Goal: Information Seeking & Learning: Understand process/instructions

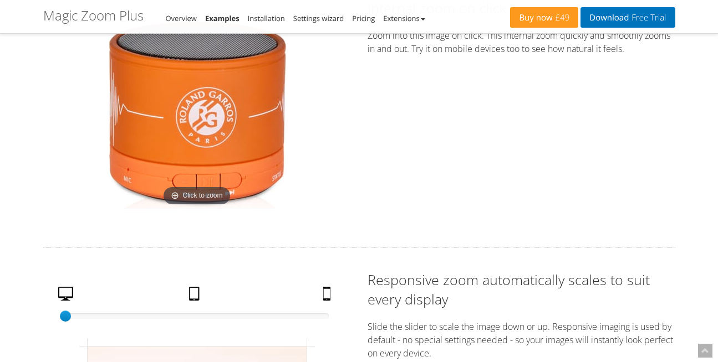
scroll to position [1708, 0]
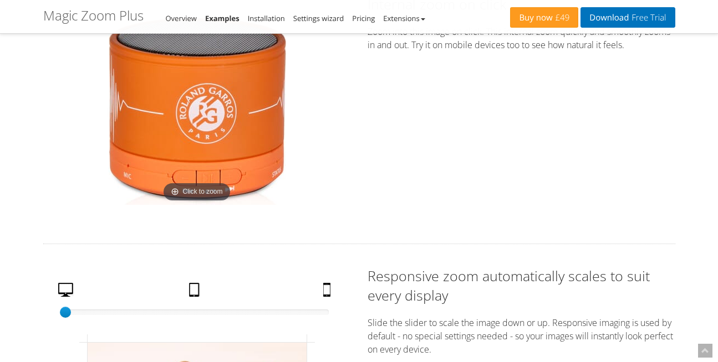
click at [202, 127] on img at bounding box center [197, 108] width 194 height 194
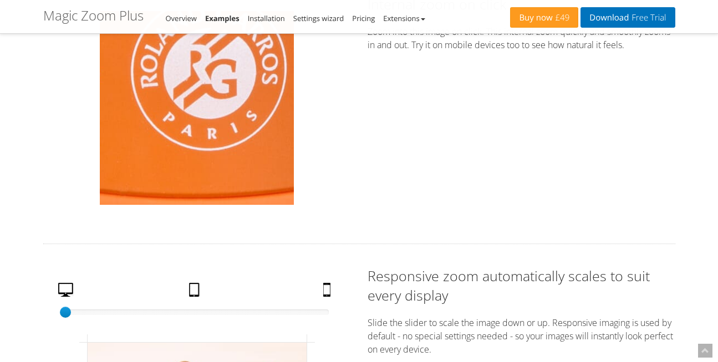
click at [202, 127] on img at bounding box center [197, 108] width 194 height 194
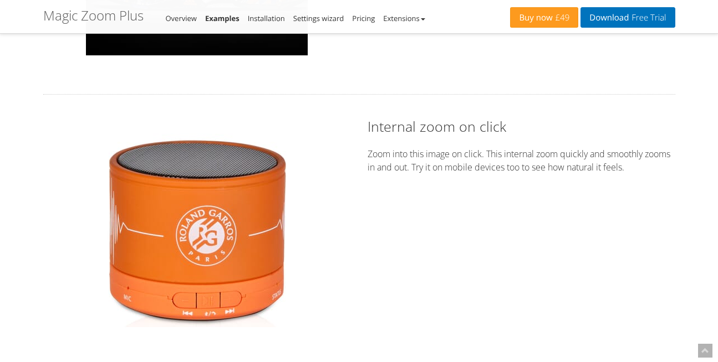
scroll to position [1660, 0]
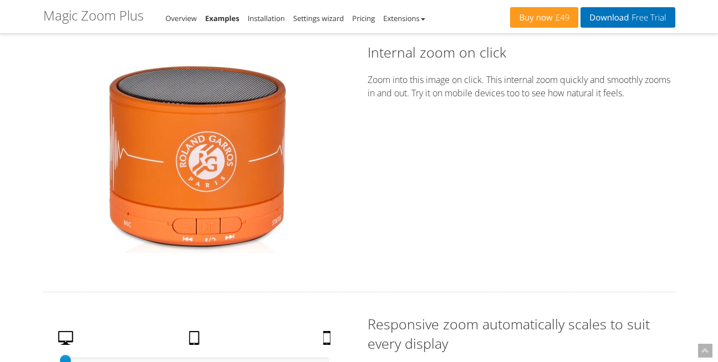
click at [169, 119] on img at bounding box center [197, 156] width 194 height 194
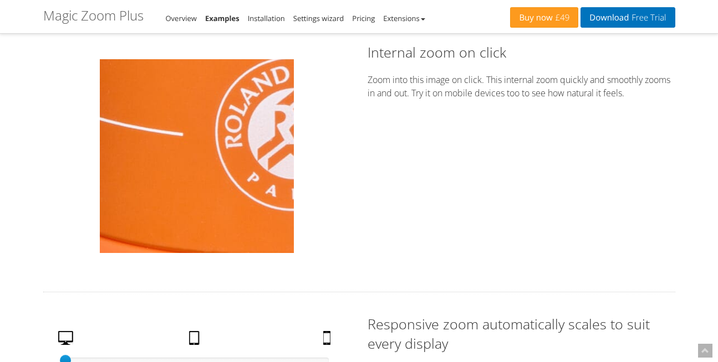
click at [169, 171] on img at bounding box center [197, 156] width 194 height 194
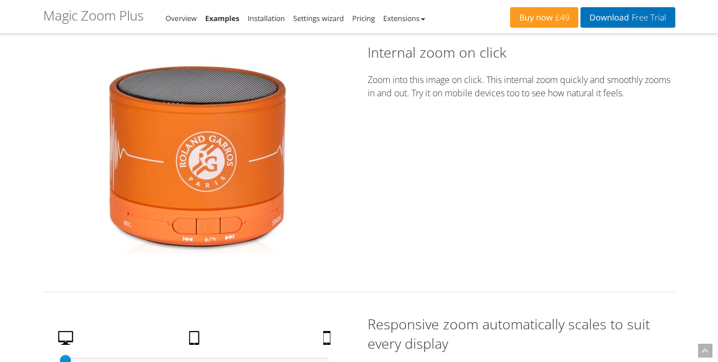
click at [234, 115] on img at bounding box center [197, 156] width 194 height 194
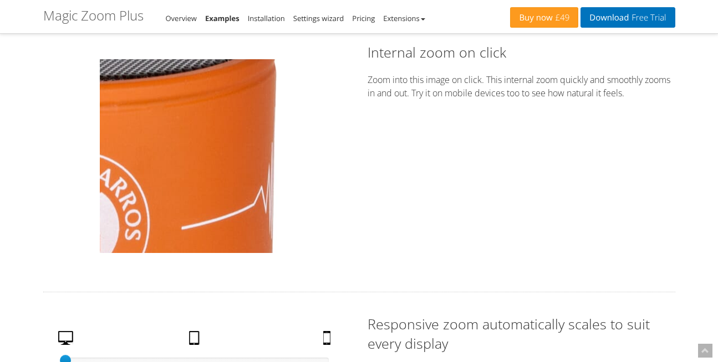
click at [263, 135] on img at bounding box center [197, 156] width 194 height 194
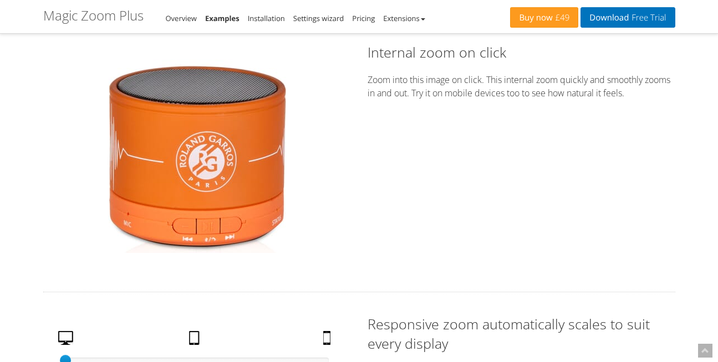
click at [134, 196] on img at bounding box center [197, 156] width 194 height 194
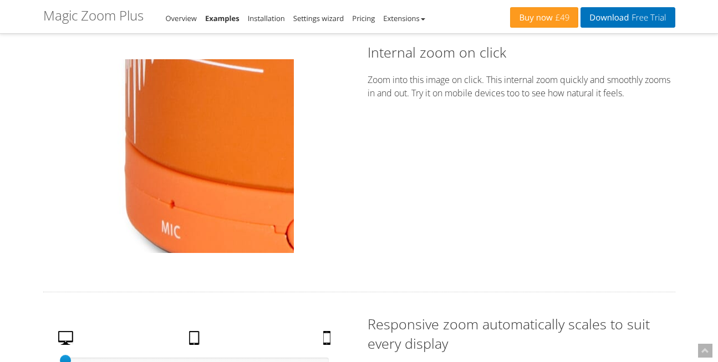
click at [134, 196] on img at bounding box center [197, 156] width 194 height 194
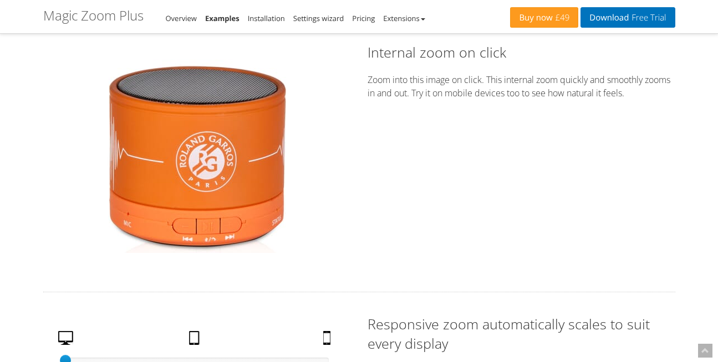
click at [257, 222] on img at bounding box center [197, 156] width 194 height 194
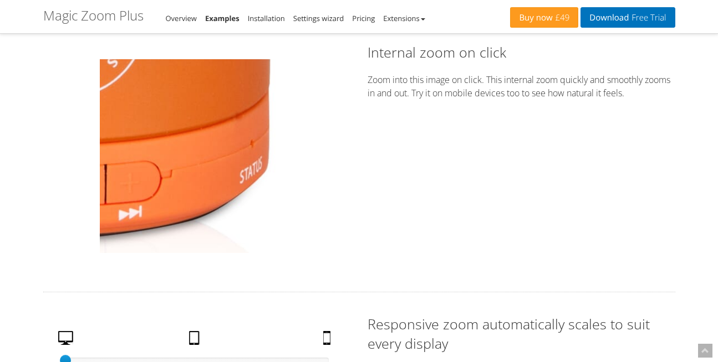
click at [257, 222] on img at bounding box center [197, 156] width 194 height 194
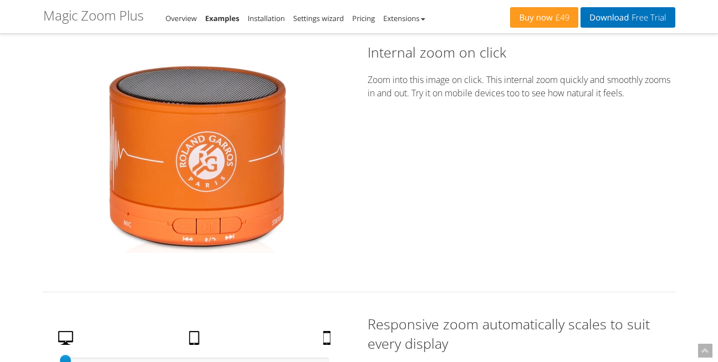
click at [235, 180] on img at bounding box center [197, 156] width 194 height 194
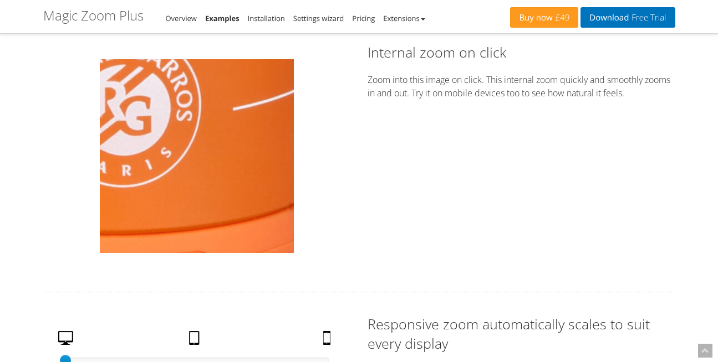
click at [235, 180] on img at bounding box center [197, 156] width 194 height 194
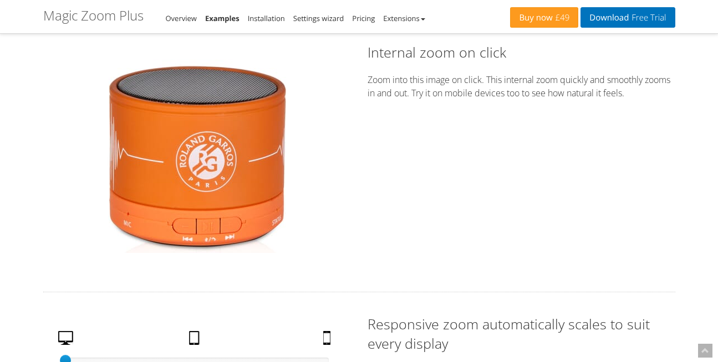
scroll to position [1583, 0]
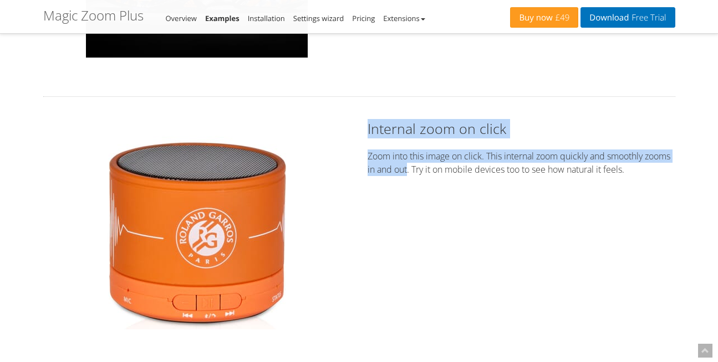
drag, startPoint x: 360, startPoint y: 120, endPoint x: 437, endPoint y: 173, distance: 93.7
click at [437, 173] on div "Internal zoom on click Zoom into this image on click. This internal zoom quickl…" at bounding box center [521, 150] width 324 height 63
copy div "Internal zoom on click Zoom into this image on click. This internal zoom quickl…"
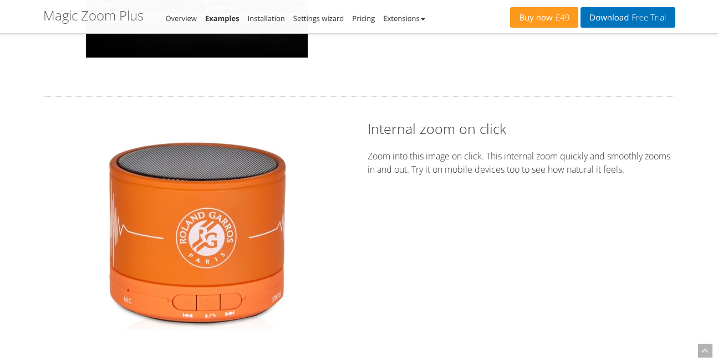
click at [404, 208] on div "Click to zoom Internal zoom on click Zoom into this image on click. This intern…" at bounding box center [359, 232] width 648 height 227
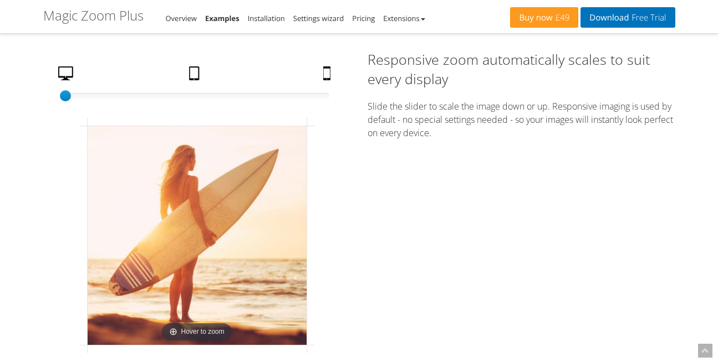
scroll to position [1928, 0]
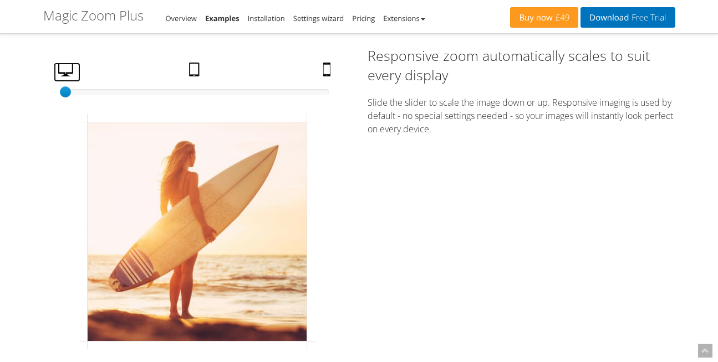
click at [66, 64] on link "Desktop" at bounding box center [67, 72] width 27 height 19
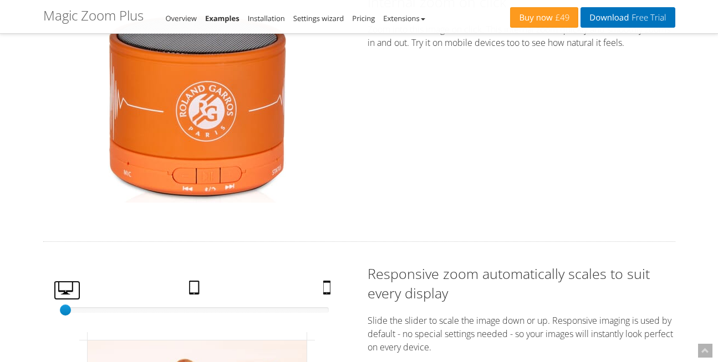
scroll to position [1712, 0]
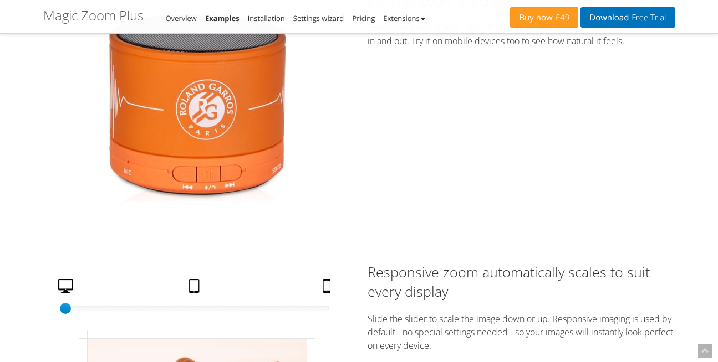
click at [183, 141] on img at bounding box center [197, 104] width 194 height 194
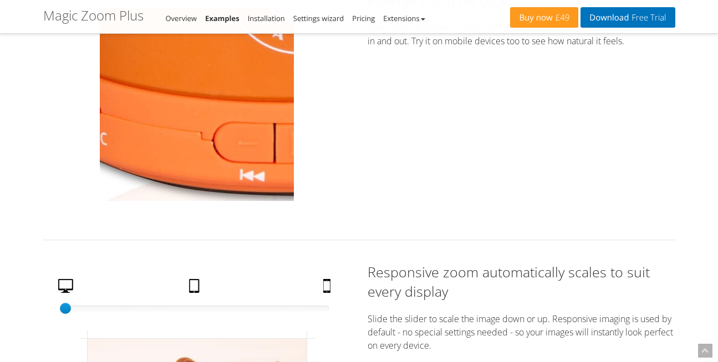
click at [166, 160] on img at bounding box center [197, 104] width 194 height 194
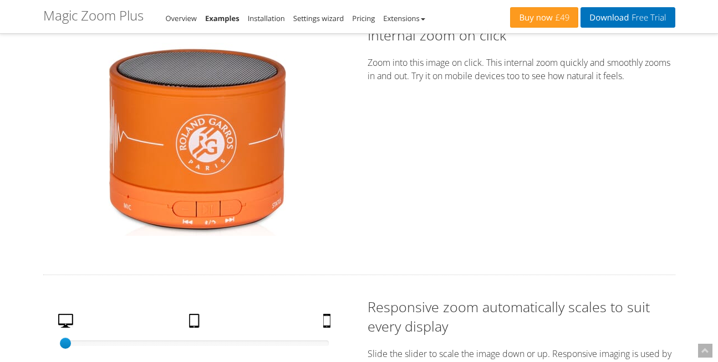
scroll to position [1679, 0]
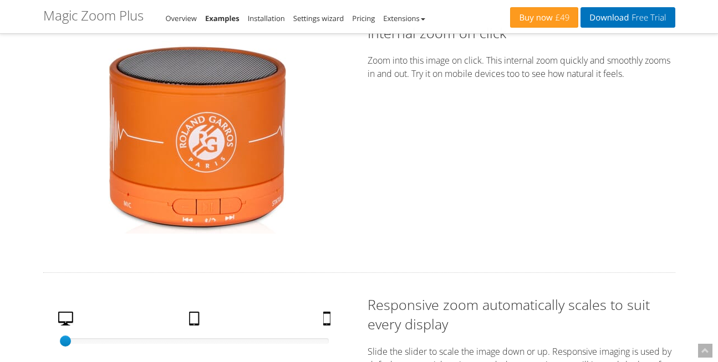
click at [204, 164] on img at bounding box center [197, 137] width 194 height 194
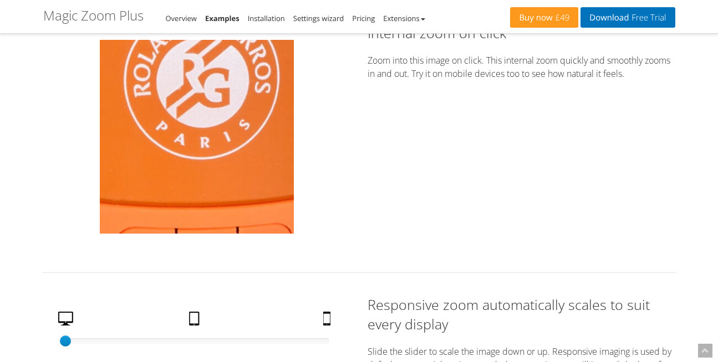
click at [204, 164] on img at bounding box center [197, 137] width 194 height 194
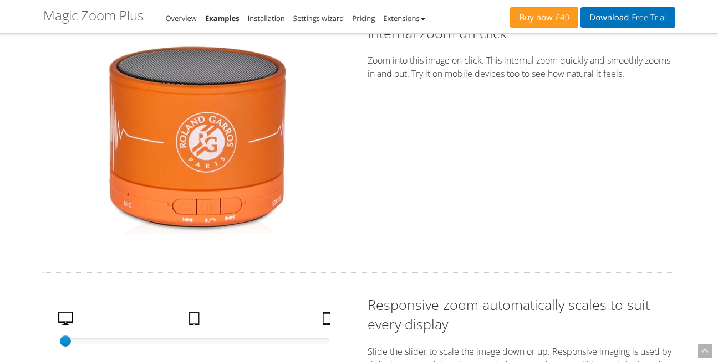
click at [145, 186] on img at bounding box center [197, 137] width 194 height 194
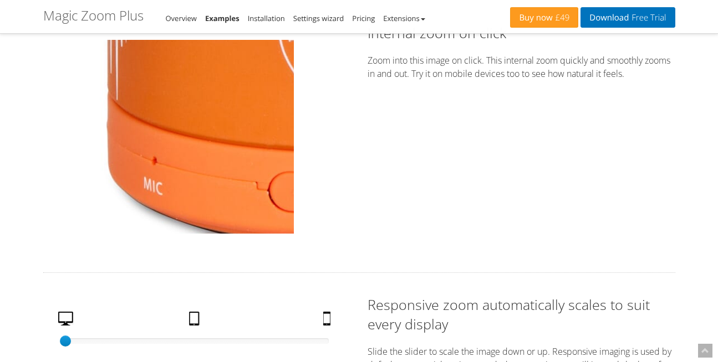
click at [145, 186] on img at bounding box center [197, 137] width 194 height 194
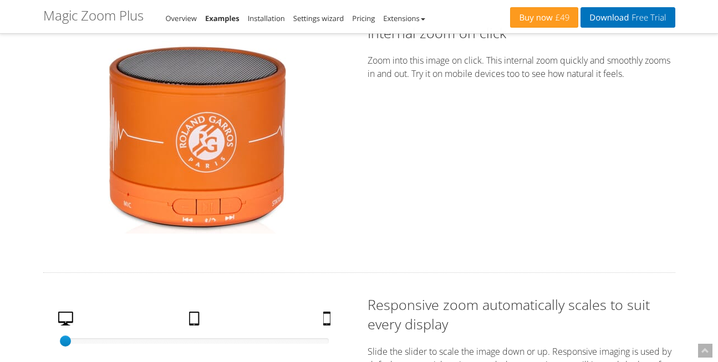
click at [136, 94] on img at bounding box center [197, 137] width 194 height 194
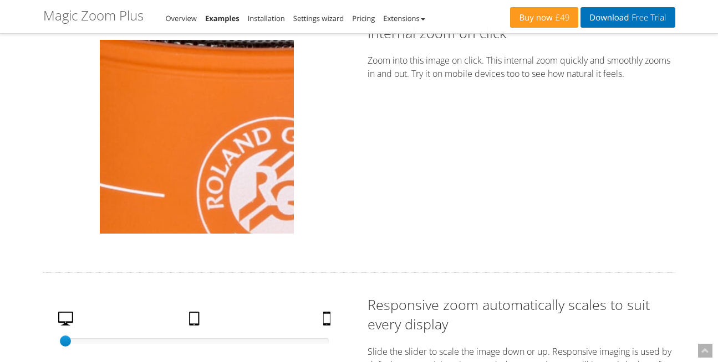
click at [176, 120] on img at bounding box center [197, 137] width 194 height 194
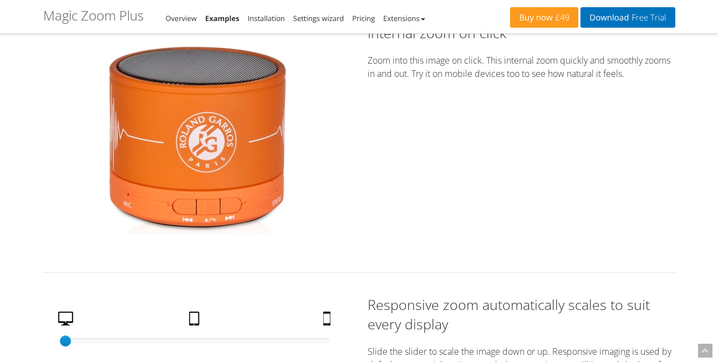
click at [218, 73] on img at bounding box center [197, 137] width 194 height 194
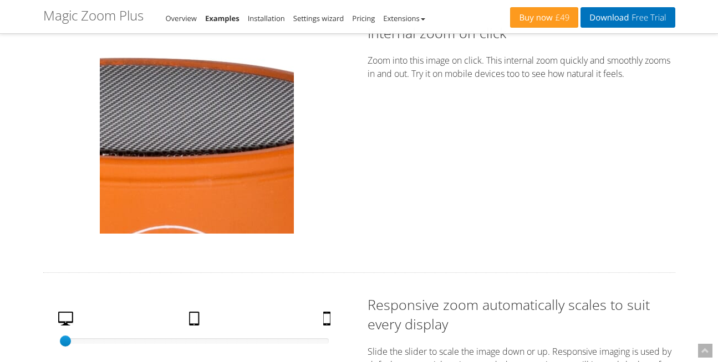
click at [218, 73] on img at bounding box center [197, 137] width 194 height 194
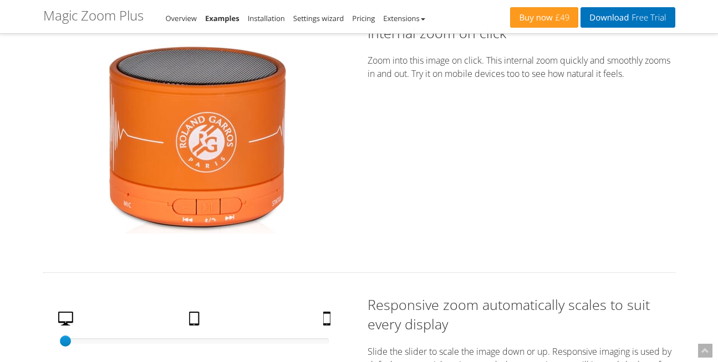
click at [253, 154] on img at bounding box center [197, 137] width 194 height 194
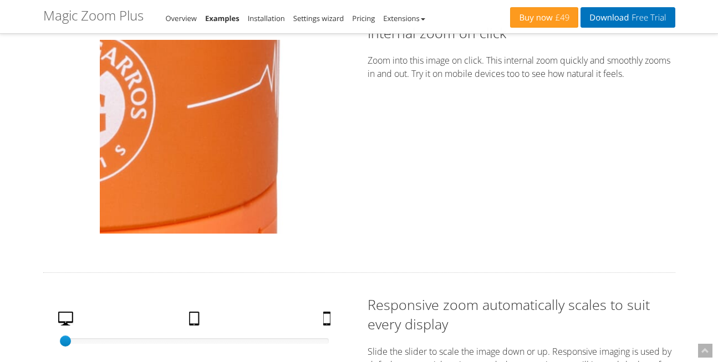
click at [253, 154] on img at bounding box center [197, 137] width 194 height 194
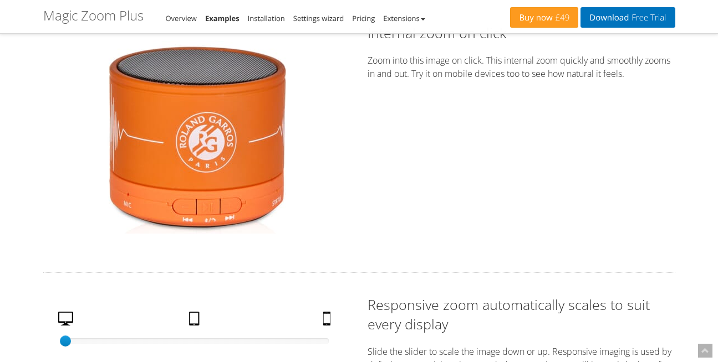
click at [253, 154] on img at bounding box center [197, 137] width 194 height 194
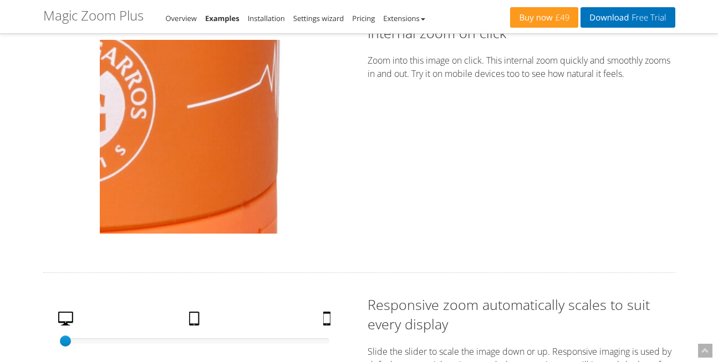
click at [253, 154] on img at bounding box center [197, 137] width 194 height 194
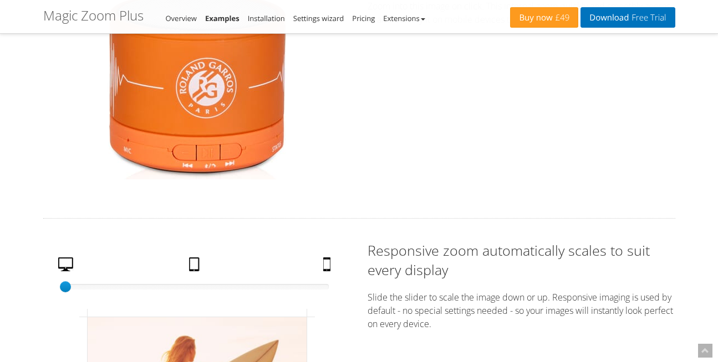
scroll to position [1651, 0]
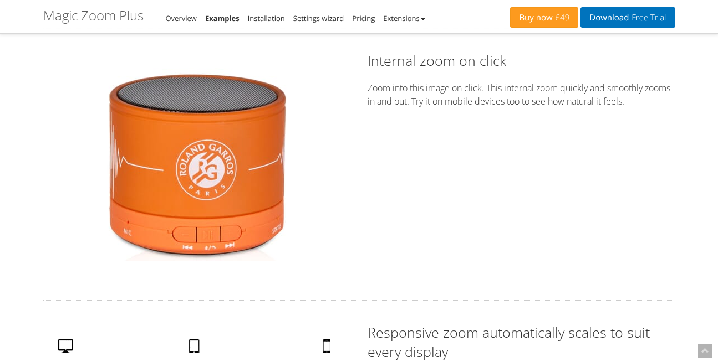
click at [211, 182] on img at bounding box center [197, 165] width 194 height 194
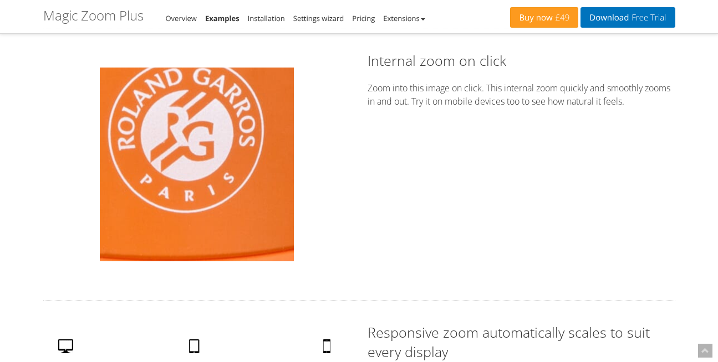
click at [211, 182] on img at bounding box center [197, 165] width 194 height 194
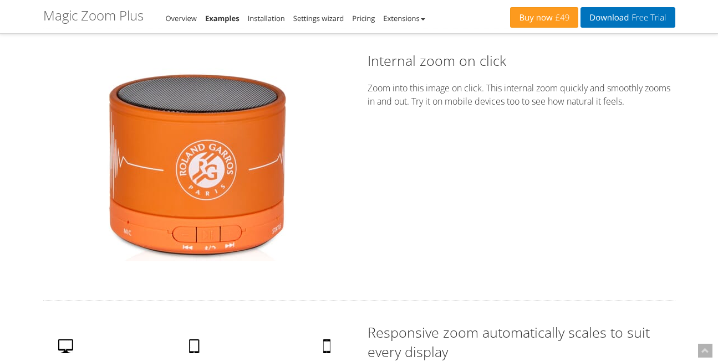
click at [161, 159] on img at bounding box center [197, 165] width 194 height 194
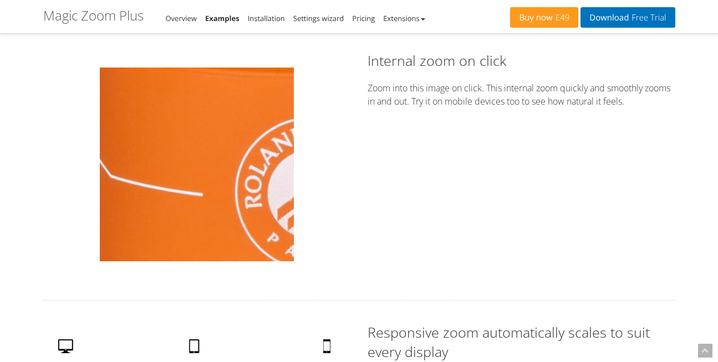
click at [161, 159] on img at bounding box center [197, 165] width 194 height 194
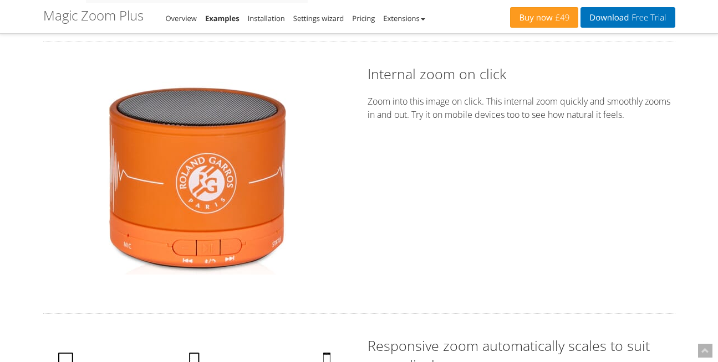
scroll to position [1626, 0]
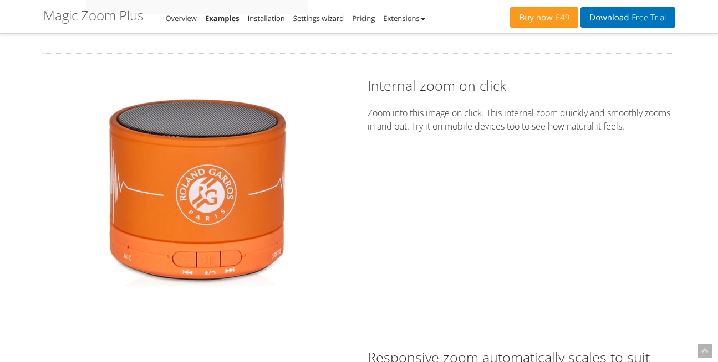
click at [223, 209] on img at bounding box center [197, 190] width 194 height 194
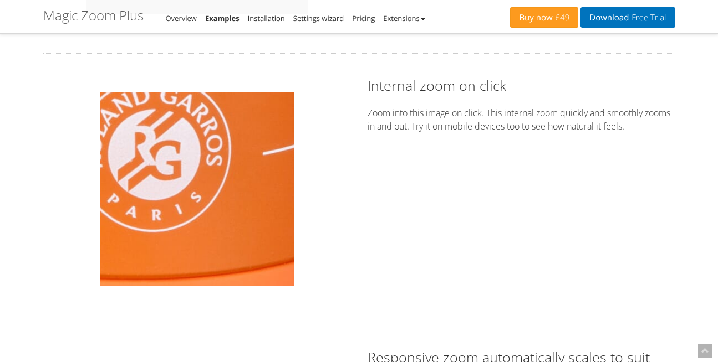
click at [223, 209] on img at bounding box center [197, 190] width 194 height 194
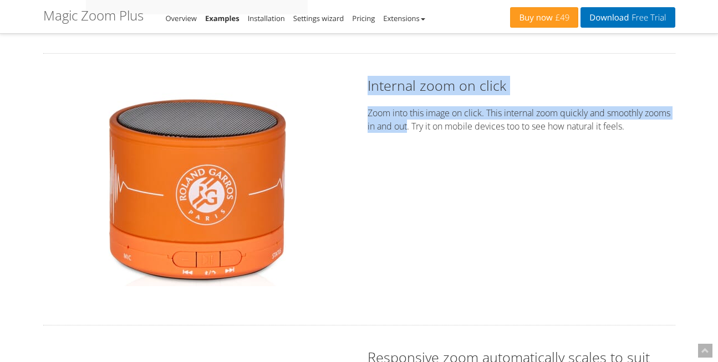
drag, startPoint x: 368, startPoint y: 84, endPoint x: 437, endPoint y: 125, distance: 79.5
click at [437, 125] on div "Internal zoom on click Zoom into this image on click. This internal zoom quickl…" at bounding box center [521, 104] width 308 height 57
copy div "Internal zoom on click Zoom into this image on click. This internal zoom quickl…"
